Goal: Information Seeking & Learning: Find specific page/section

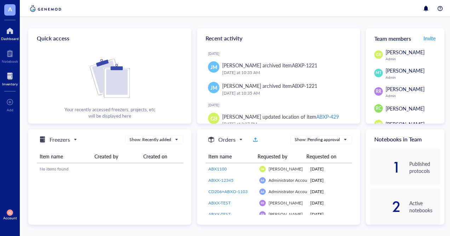
click at [9, 76] on div at bounding box center [10, 75] width 16 height 11
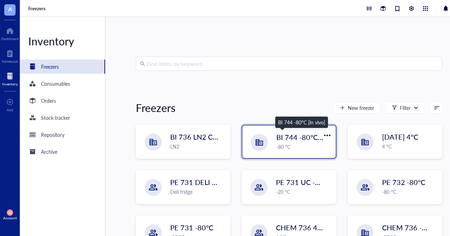
click at [288, 139] on span "BI 744 -80°C [in vivo]" at bounding box center [309, 137] width 67 height 10
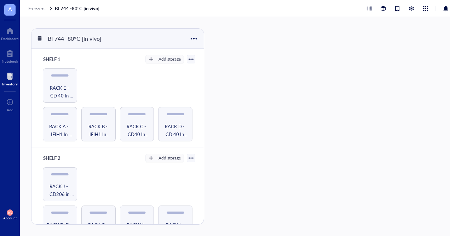
click at [9, 76] on div at bounding box center [10, 75] width 16 height 11
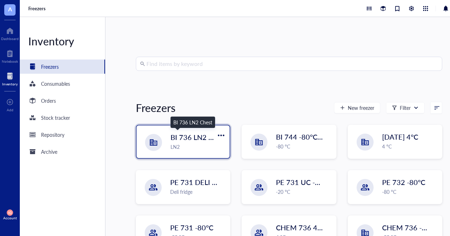
click at [176, 137] on span "BI 736 LN2 Chest" at bounding box center [199, 137] width 56 height 10
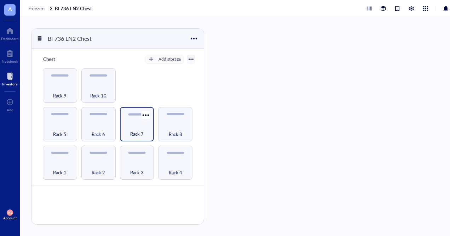
click at [137, 121] on div "Rack 7" at bounding box center [137, 124] width 34 height 34
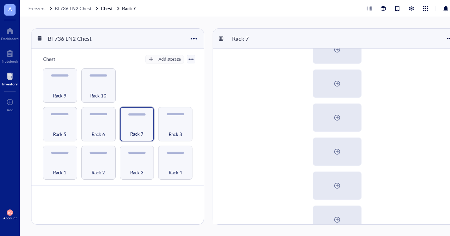
scroll to position [175, 0]
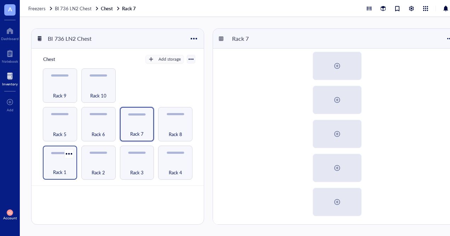
click at [63, 159] on div "Rack 1" at bounding box center [60, 163] width 34 height 34
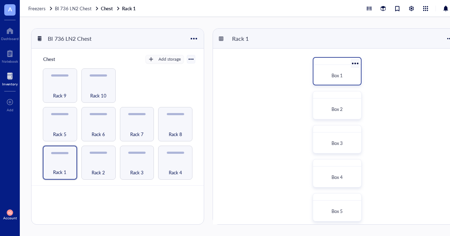
click at [338, 73] on span "Box 1" at bounding box center [337, 75] width 11 height 7
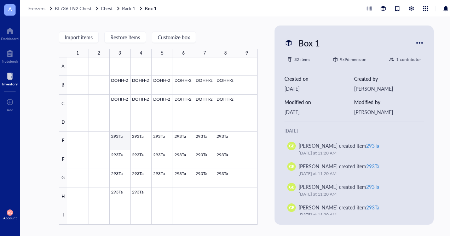
click at [116, 143] on div at bounding box center [162, 140] width 190 height 167
click at [262, 25] on div "Import items Restore items Customize box 1 2 3 4 5 6 7 8 9 A B C D E F G H I DO…" at bounding box center [246, 126] width 453 height 219
click at [128, 6] on span "Rack 1" at bounding box center [128, 8] width 13 height 7
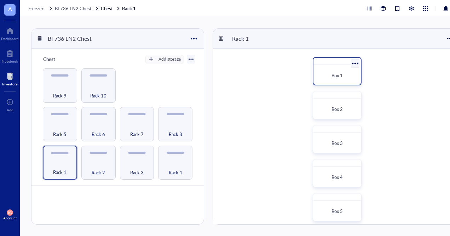
click at [340, 70] on div "Box 1" at bounding box center [337, 76] width 42 height 16
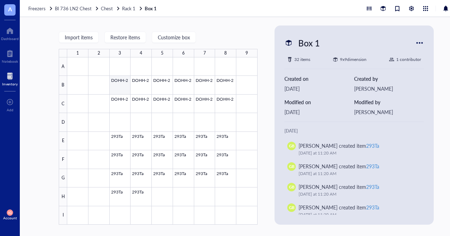
click at [125, 85] on div at bounding box center [162, 140] width 190 height 167
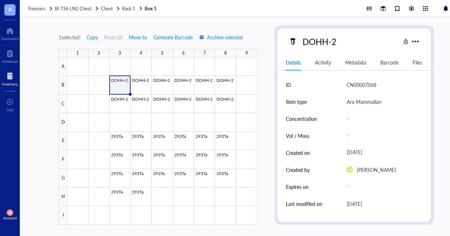
click at [10, 76] on div at bounding box center [10, 75] width 16 height 11
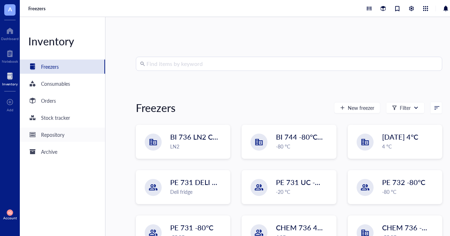
click at [58, 134] on div "Repository" at bounding box center [52, 135] width 23 height 8
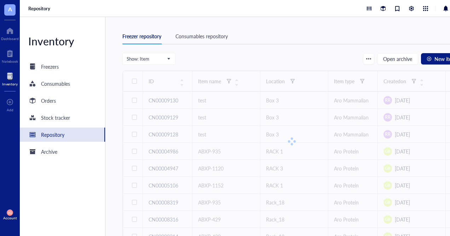
click at [12, 76] on div at bounding box center [10, 75] width 16 height 11
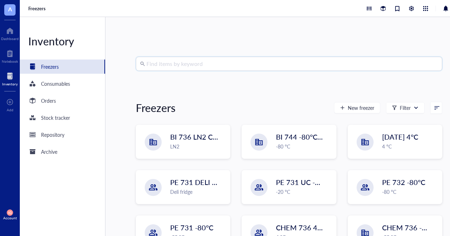
click at [184, 66] on input "search" at bounding box center [293, 63] width 292 height 13
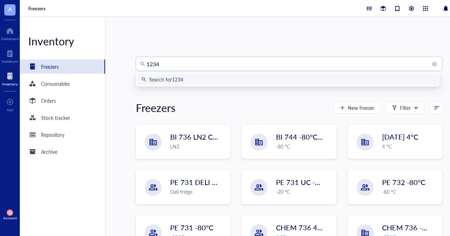
type input "12345"
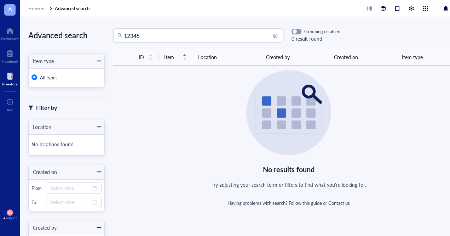
drag, startPoint x: 149, startPoint y: 34, endPoint x: 111, endPoint y: 34, distance: 38.6
click at [111, 34] on div "12345 12345 Grouping disabled 0 result found" at bounding box center [223, 35] width 236 height 14
drag, startPoint x: 142, startPoint y: 35, endPoint x: 107, endPoint y: 32, distance: 35.2
click at [107, 32] on div "TH1 TH1 Grouping disabled 0 result found" at bounding box center [223, 35] width 236 height 14
type input "Monocytes"
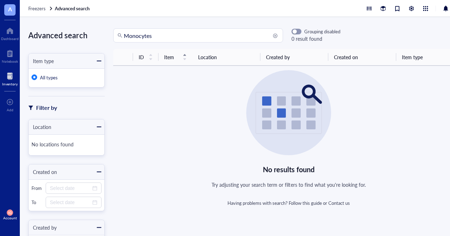
click at [9, 76] on div at bounding box center [10, 75] width 16 height 11
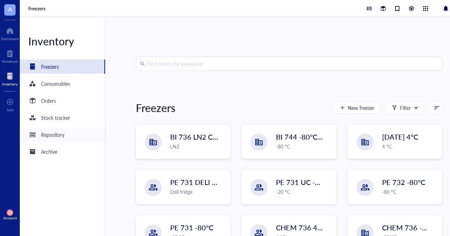
click at [55, 134] on div "Repository" at bounding box center [52, 135] width 23 height 8
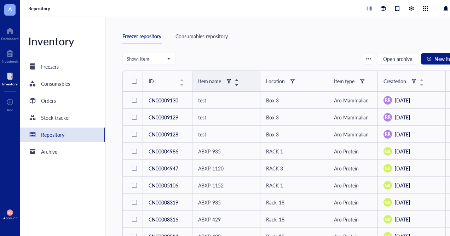
click at [228, 79] on div at bounding box center [229, 81] width 5 height 5
click at [252, 94] on input "search" at bounding box center [263, 94] width 50 height 11
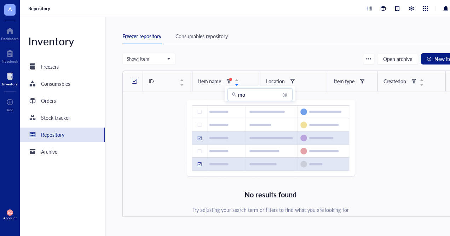
type input "m"
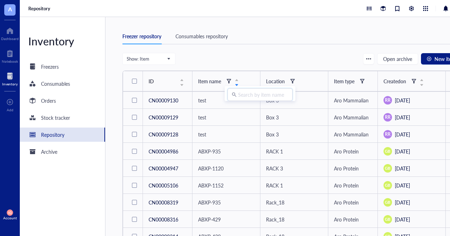
click at [208, 35] on div "Consumables repository" at bounding box center [202, 36] width 52 height 8
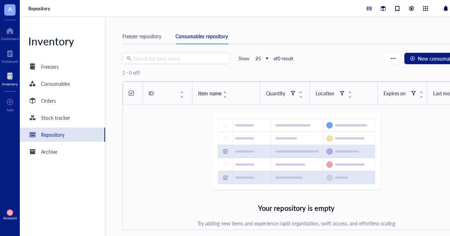
click at [155, 37] on div "Freezer repository" at bounding box center [141, 36] width 39 height 8
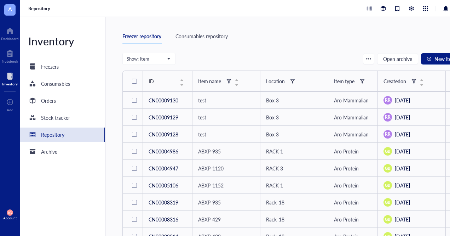
click at [66, 133] on div "Repository" at bounding box center [62, 134] width 85 height 14
click at [8, 75] on div at bounding box center [10, 75] width 16 height 11
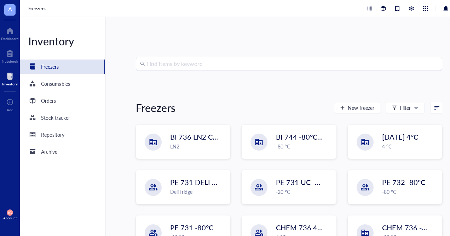
click at [181, 64] on input "search" at bounding box center [293, 63] width 292 height 13
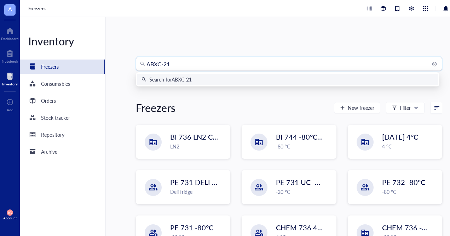
type input "ABXC-210"
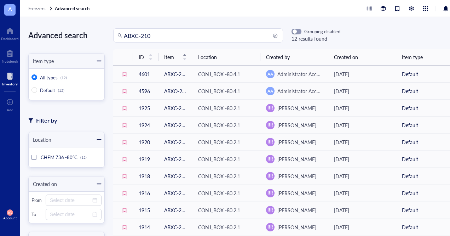
click at [10, 75] on div at bounding box center [10, 75] width 16 height 11
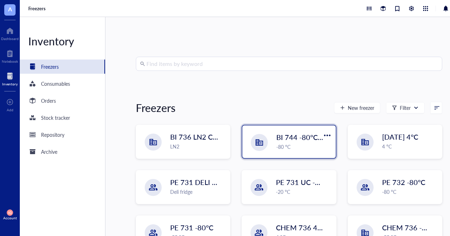
click at [289, 138] on span "BI 744 -80°C [in vivo]" at bounding box center [309, 137] width 67 height 10
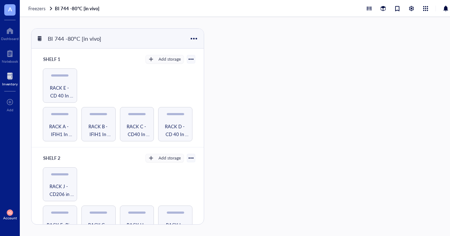
scroll to position [3, 0]
click at [6, 27] on div at bounding box center [10, 30] width 18 height 11
